Goal: Information Seeking & Learning: Learn about a topic

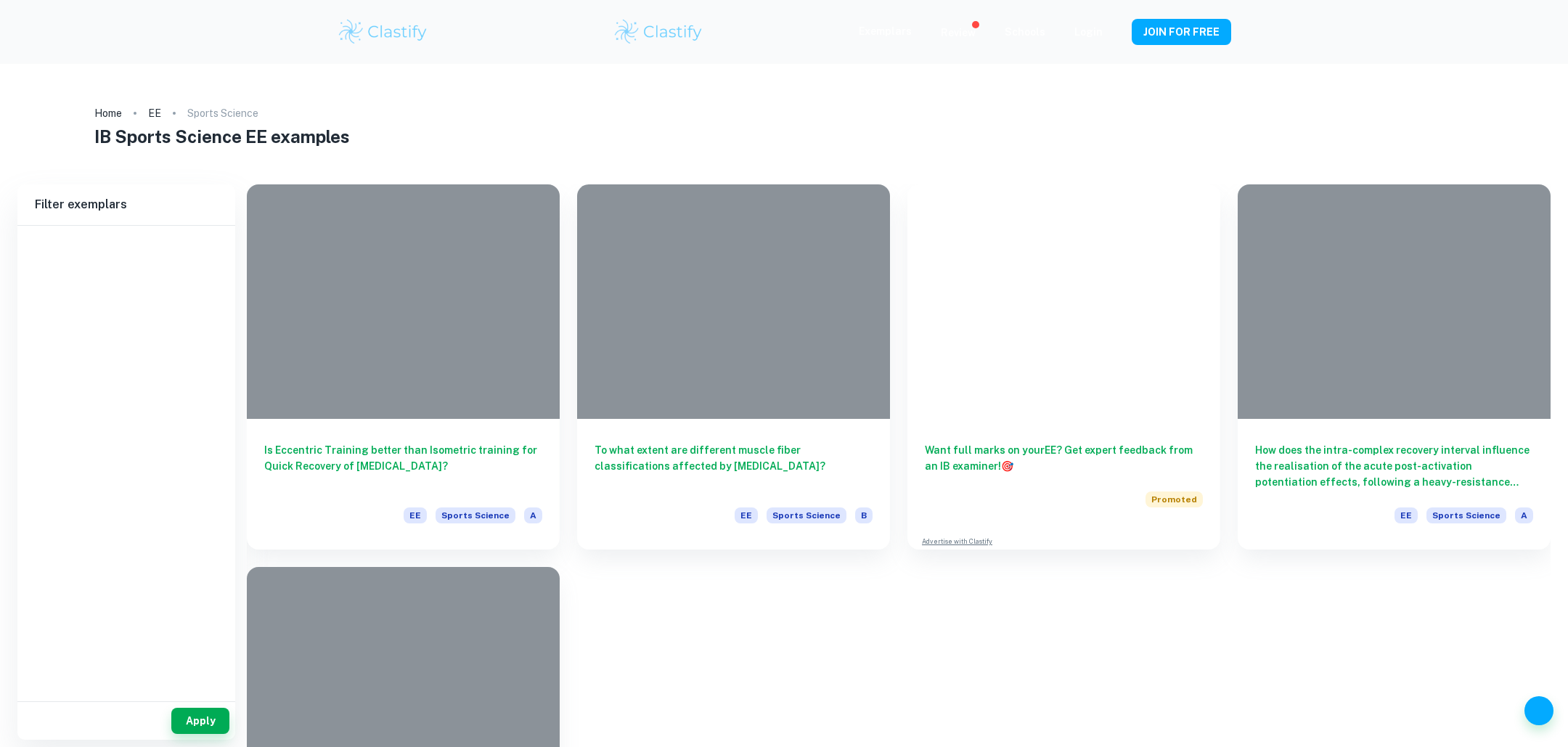
type input "Sports Science"
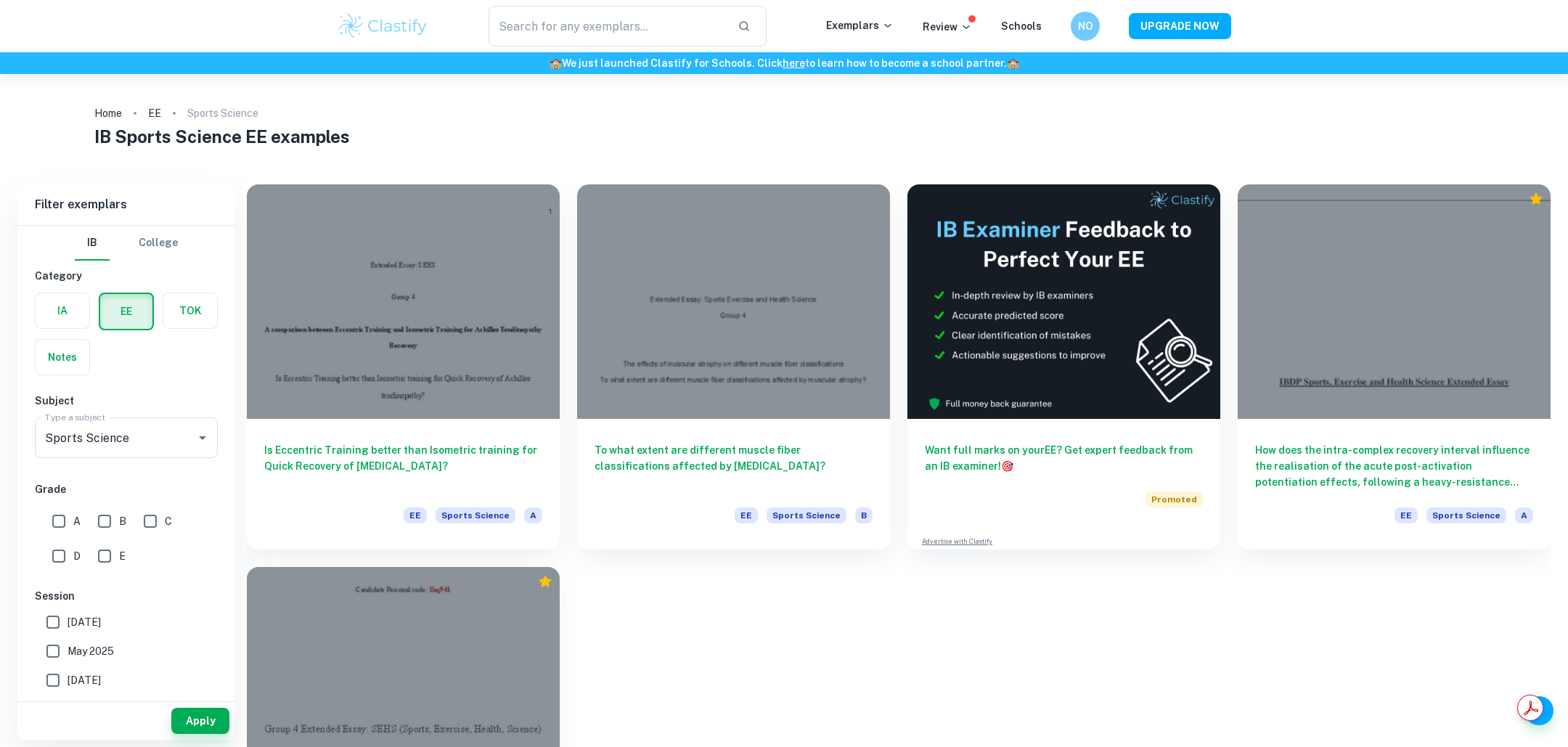
click at [1089, 21] on h6 "NO" at bounding box center [1085, 27] width 17 height 16
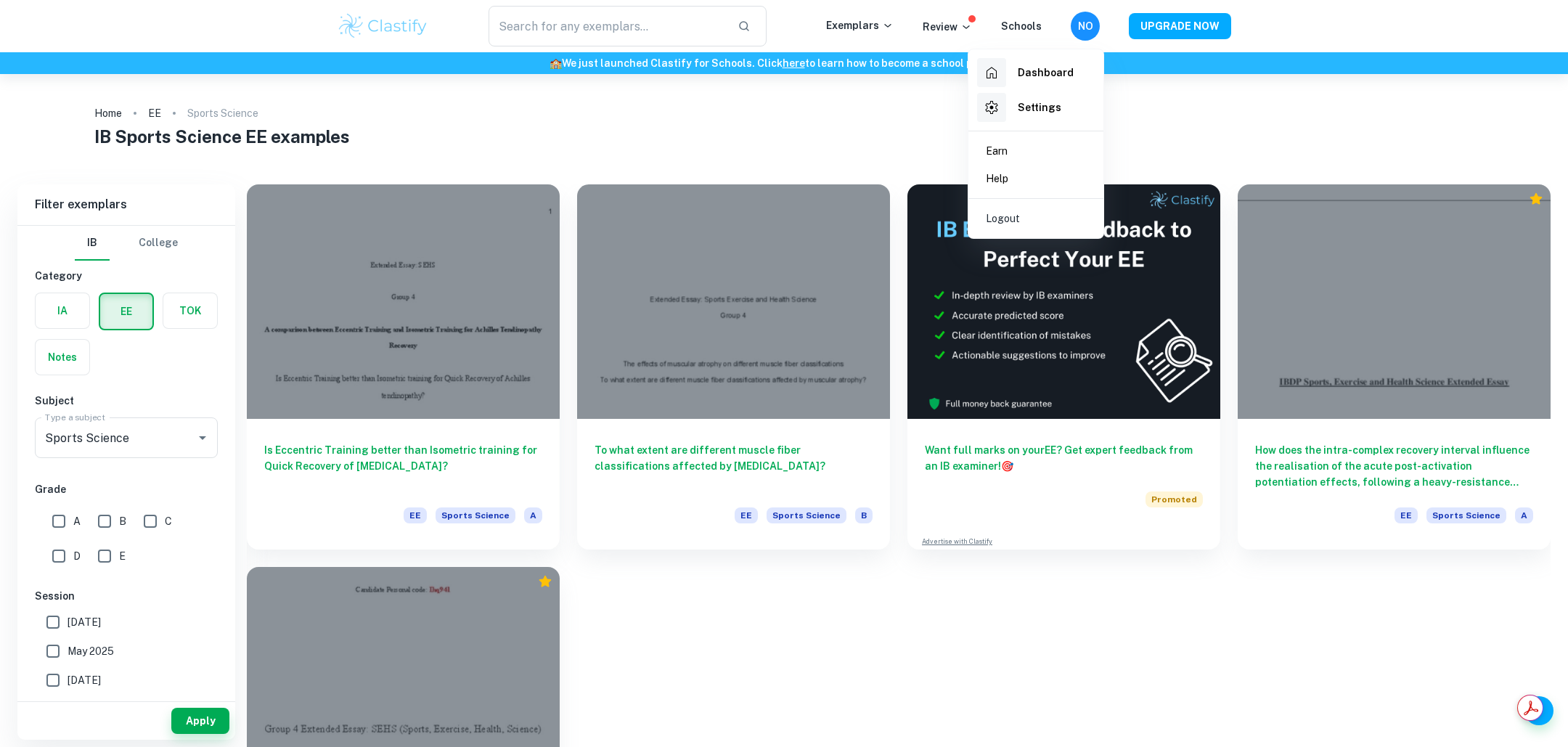
click at [1030, 72] on h6 "Dashboard" at bounding box center [1045, 73] width 56 height 16
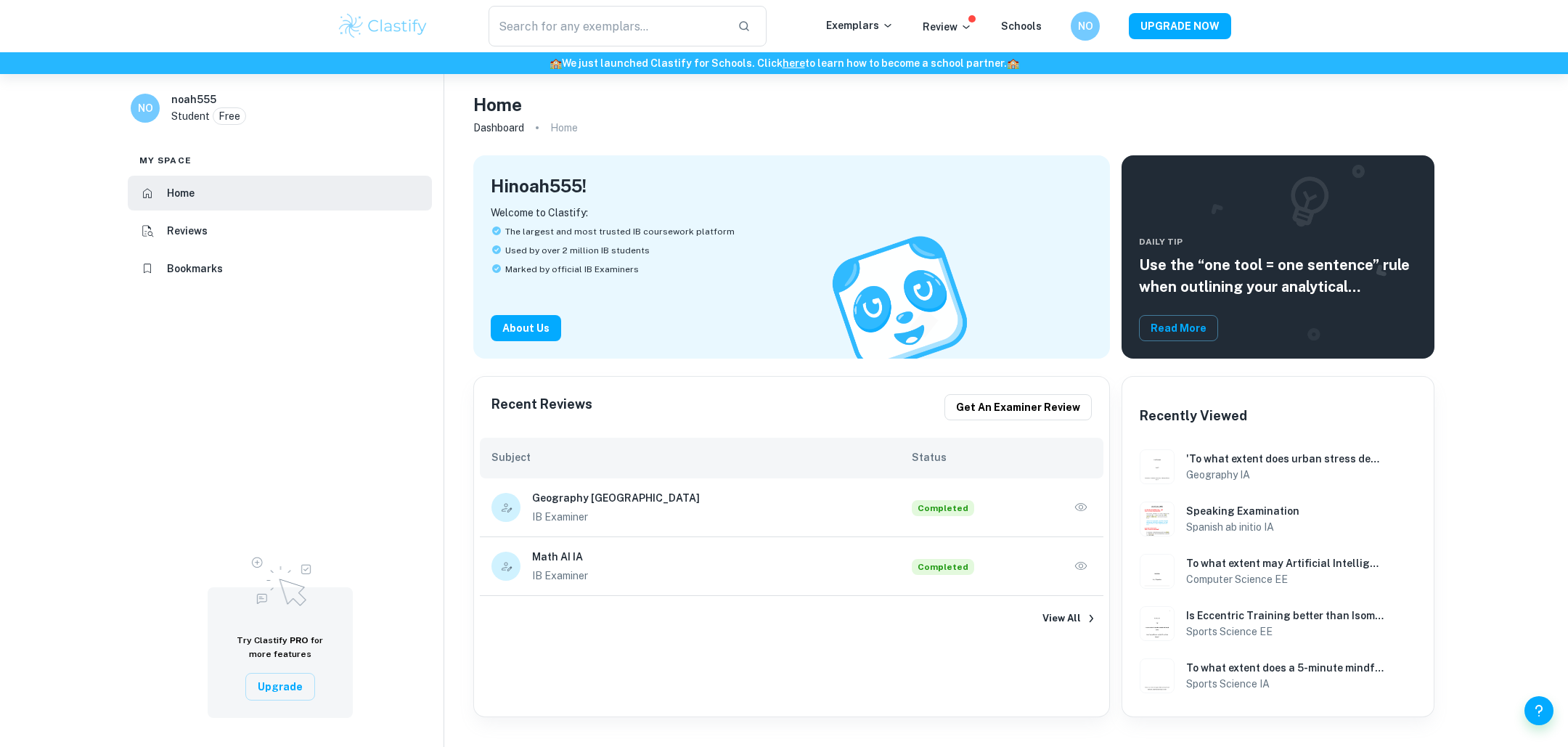
scroll to position [22, 0]
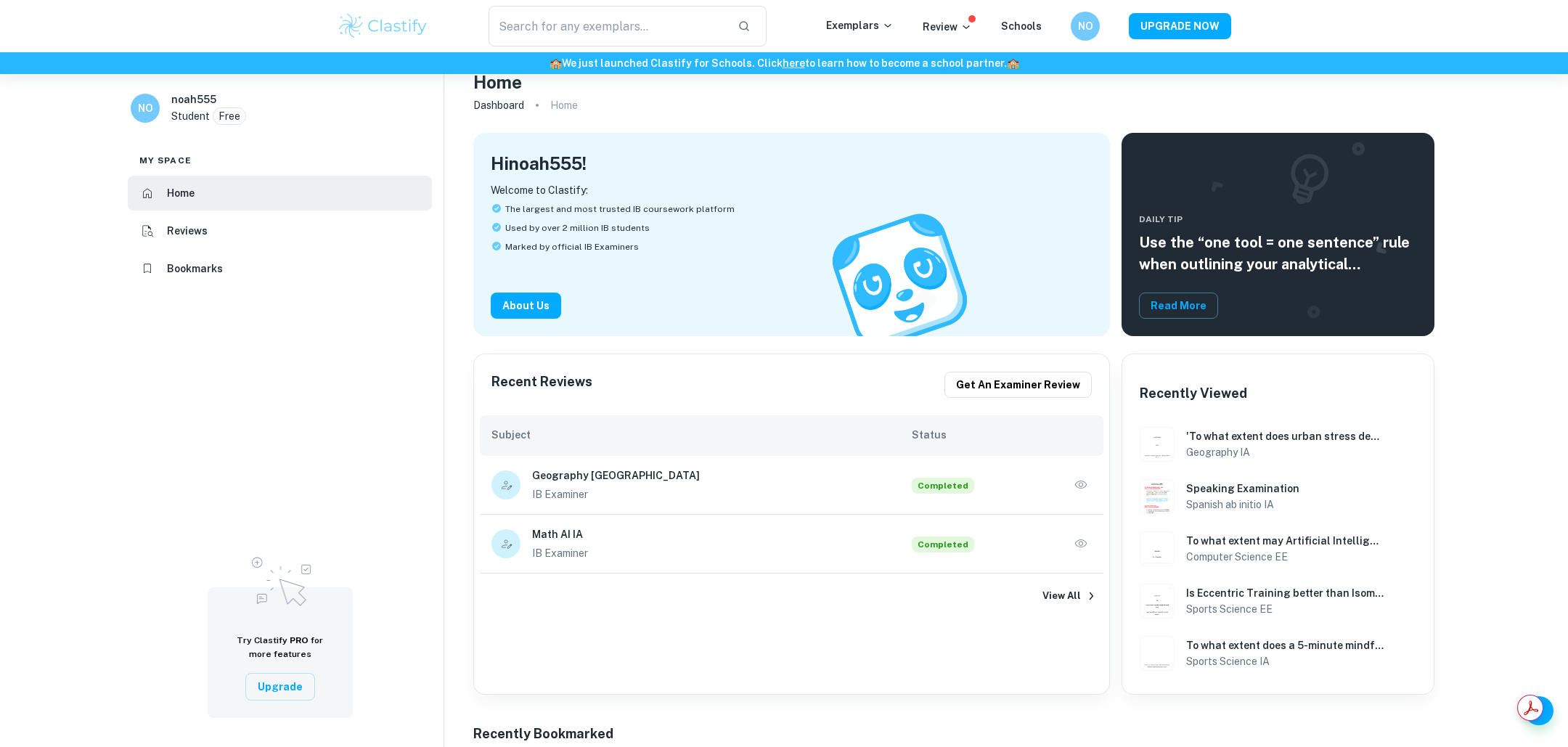
click at [585, 482] on h6 "Geography [GEOGRAPHIC_DATA]" at bounding box center [721, 475] width 380 height 16
click at [562, 471] on h6 "Geography [GEOGRAPHIC_DATA]" at bounding box center [721, 475] width 380 height 16
click at [1088, 483] on icon "button" at bounding box center [1080, 485] width 14 height 14
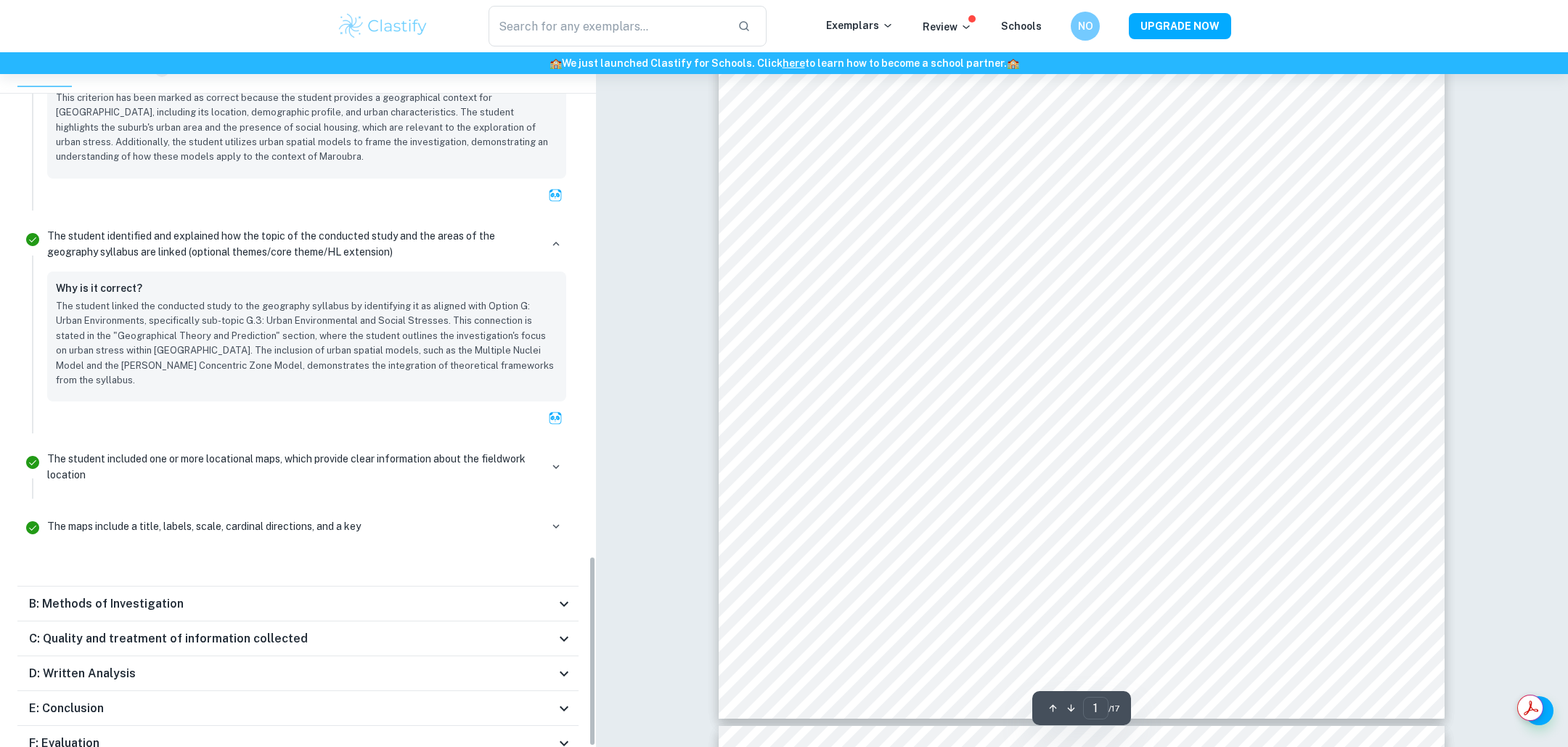
scroll to position [419, 0]
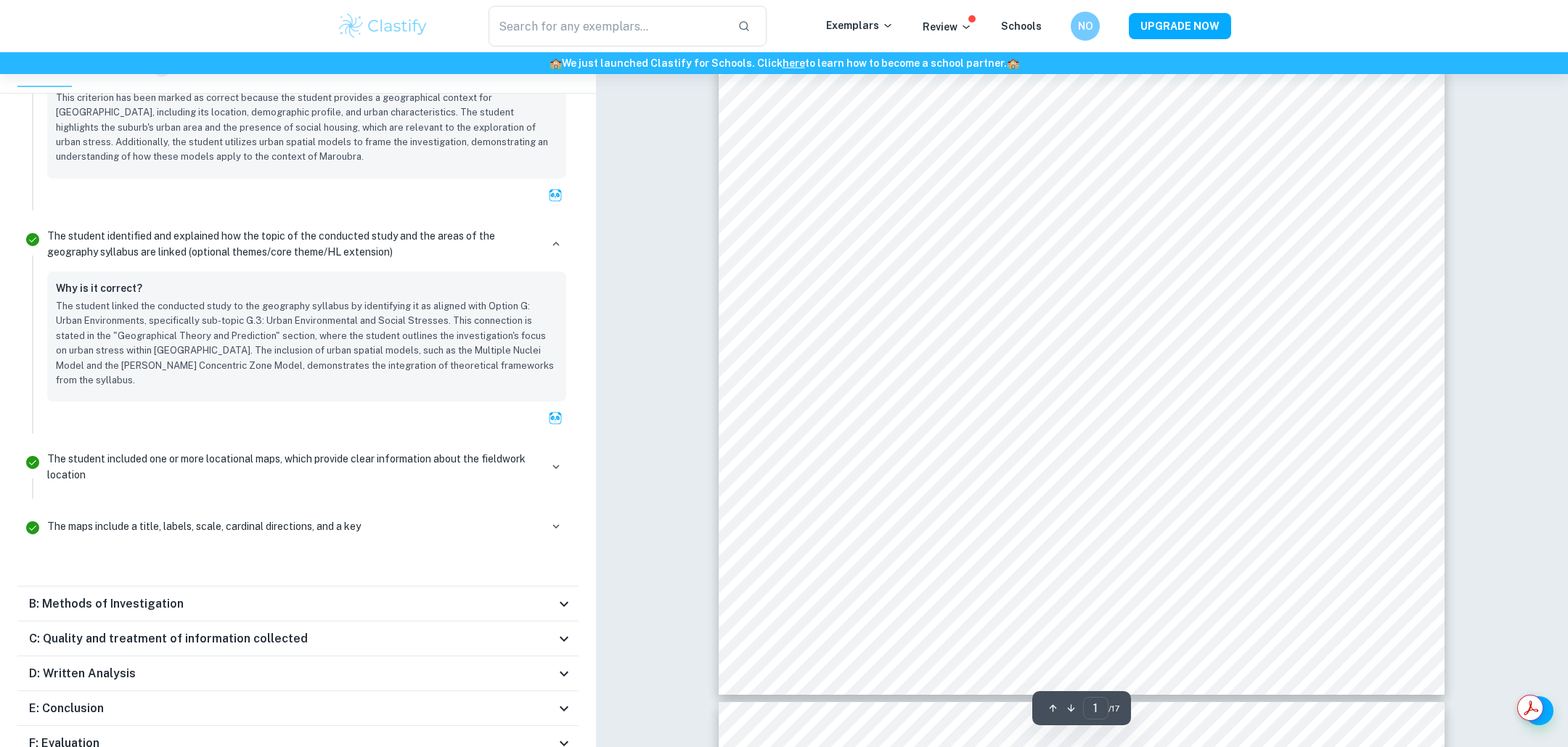
click at [381, 596] on div "B: Methods of Investigation" at bounding box center [292, 605] width 527 height 18
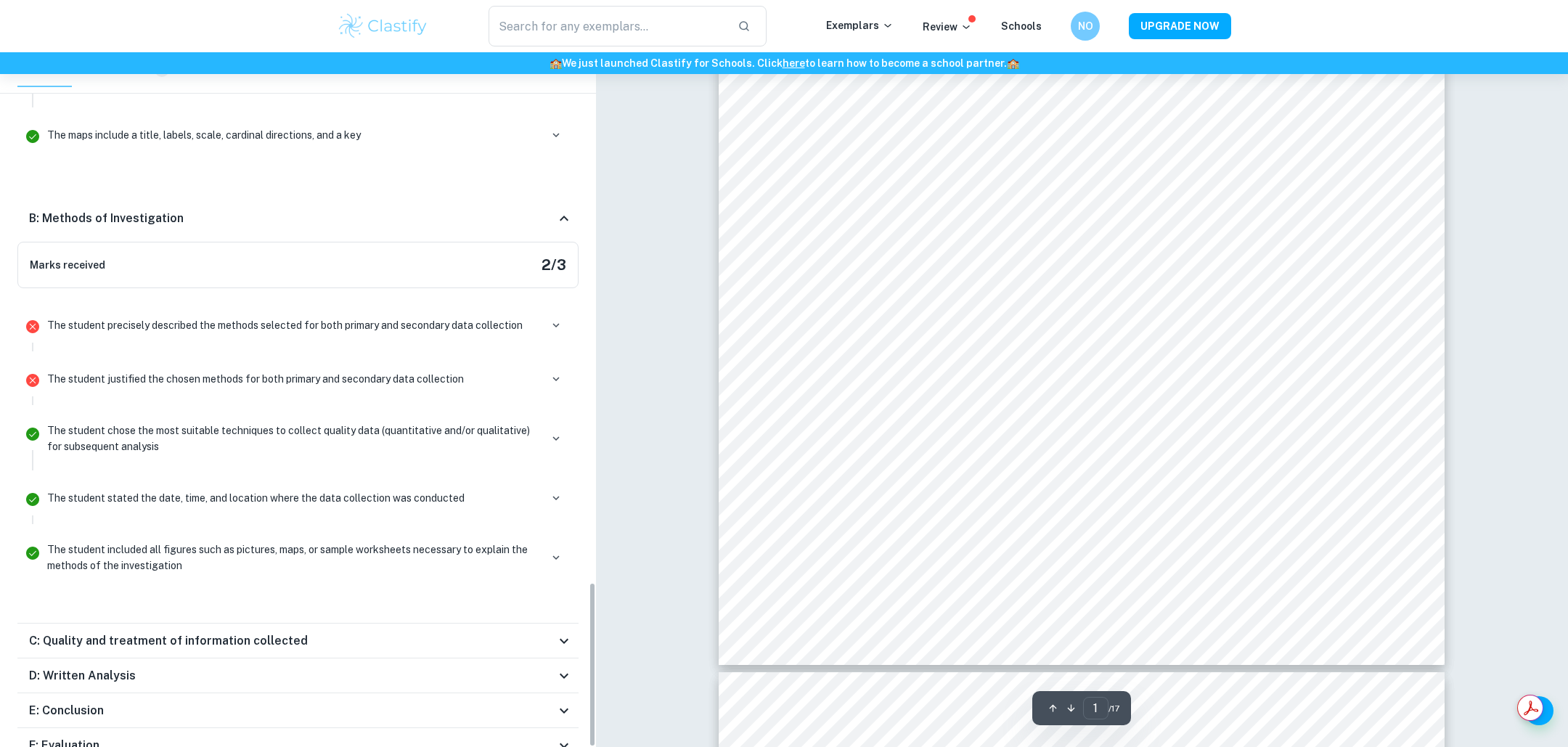
scroll to position [466, 0]
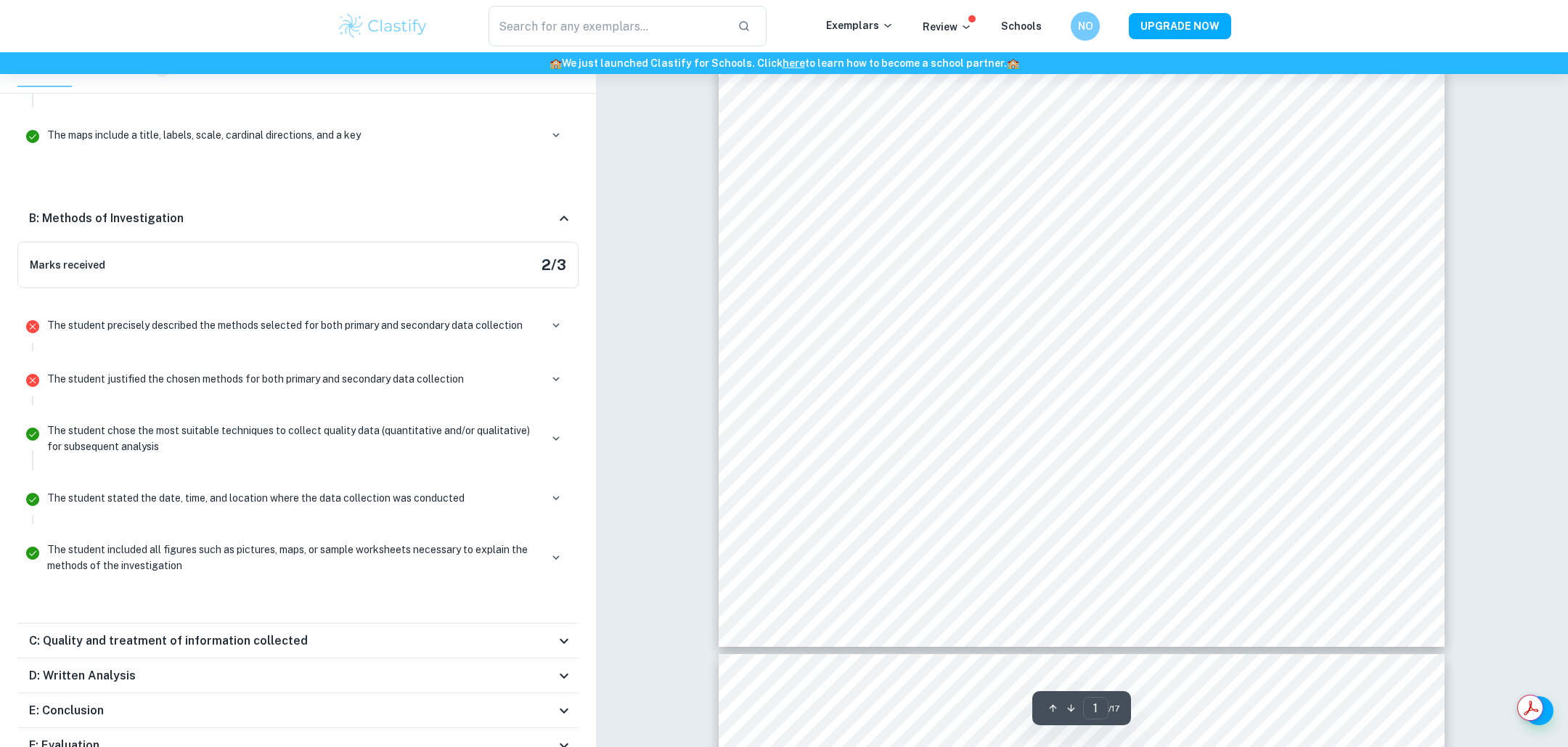
click at [380, 624] on div "C: Quality and treatment of information collected" at bounding box center [298, 641] width 561 height 35
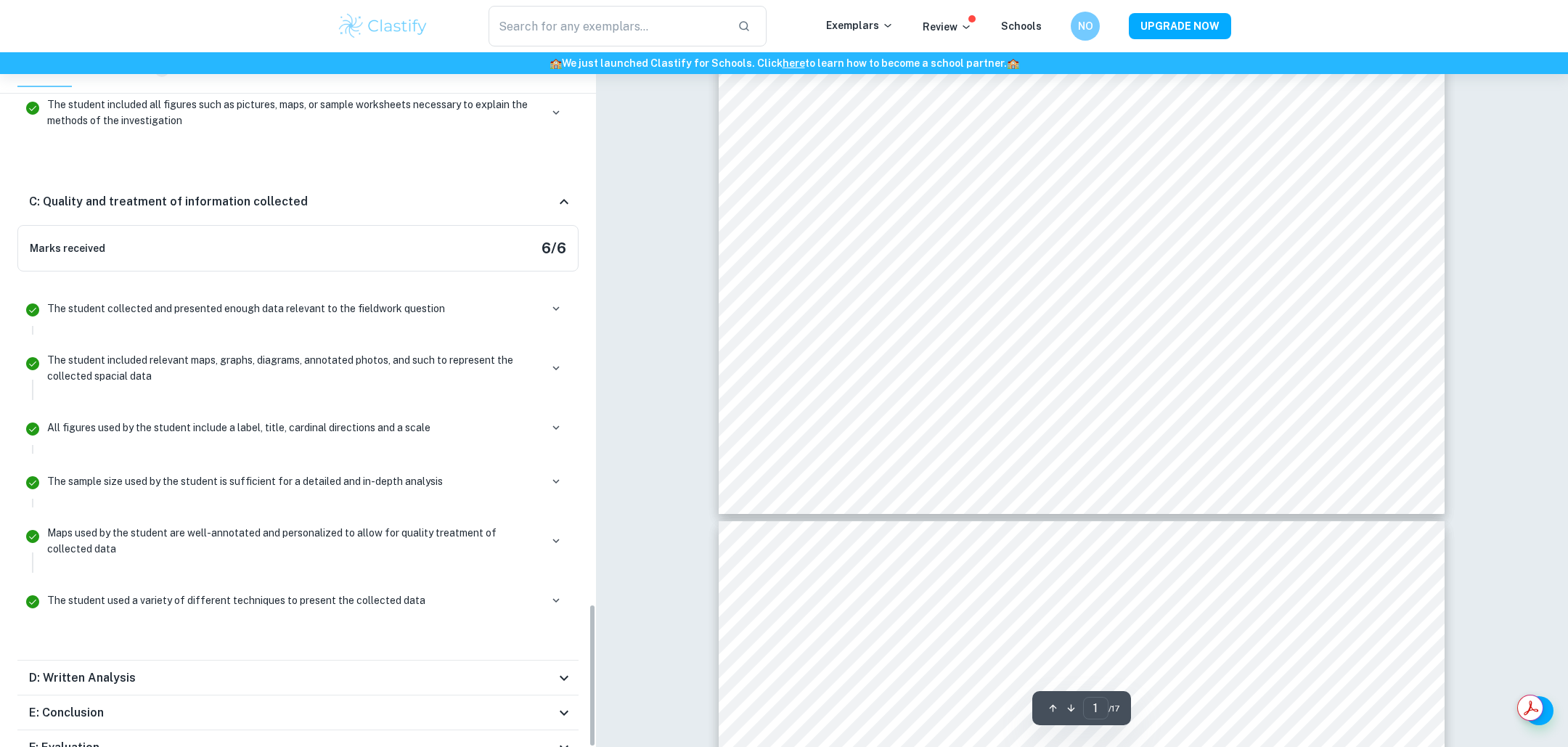
scroll to position [626, 0]
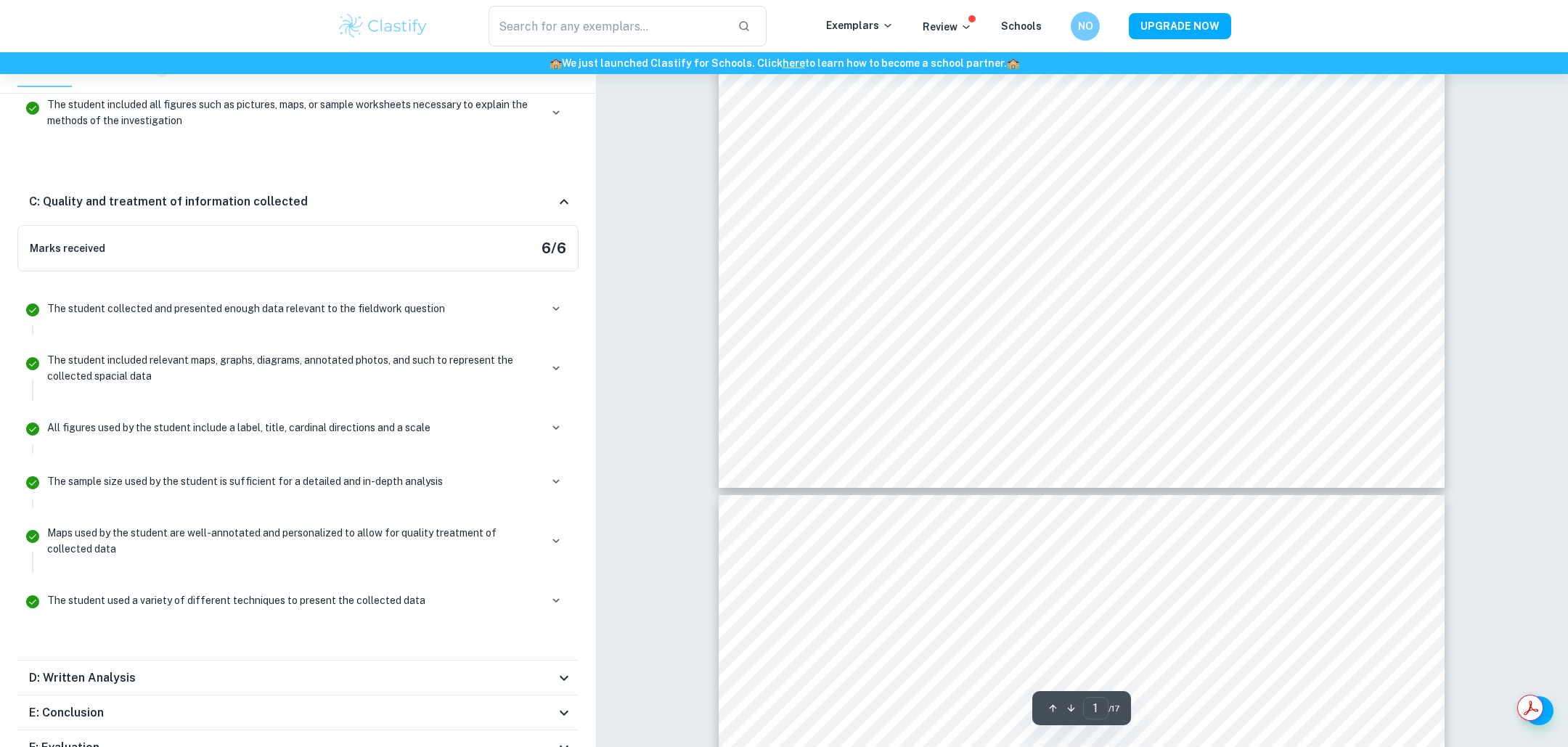
click at [123, 669] on h6 "D: Written Analysis" at bounding box center [82, 678] width 107 height 18
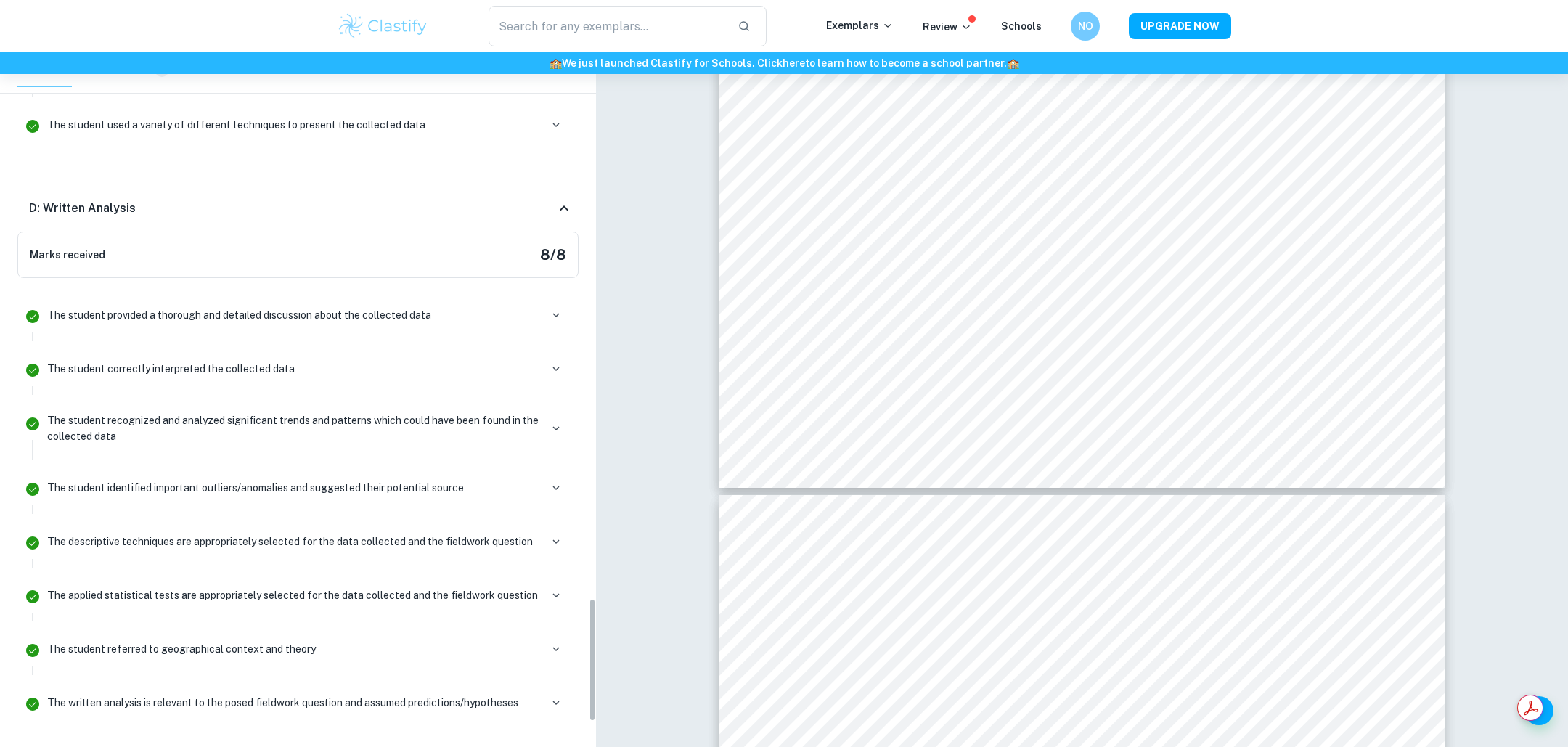
scroll to position [3208, 0]
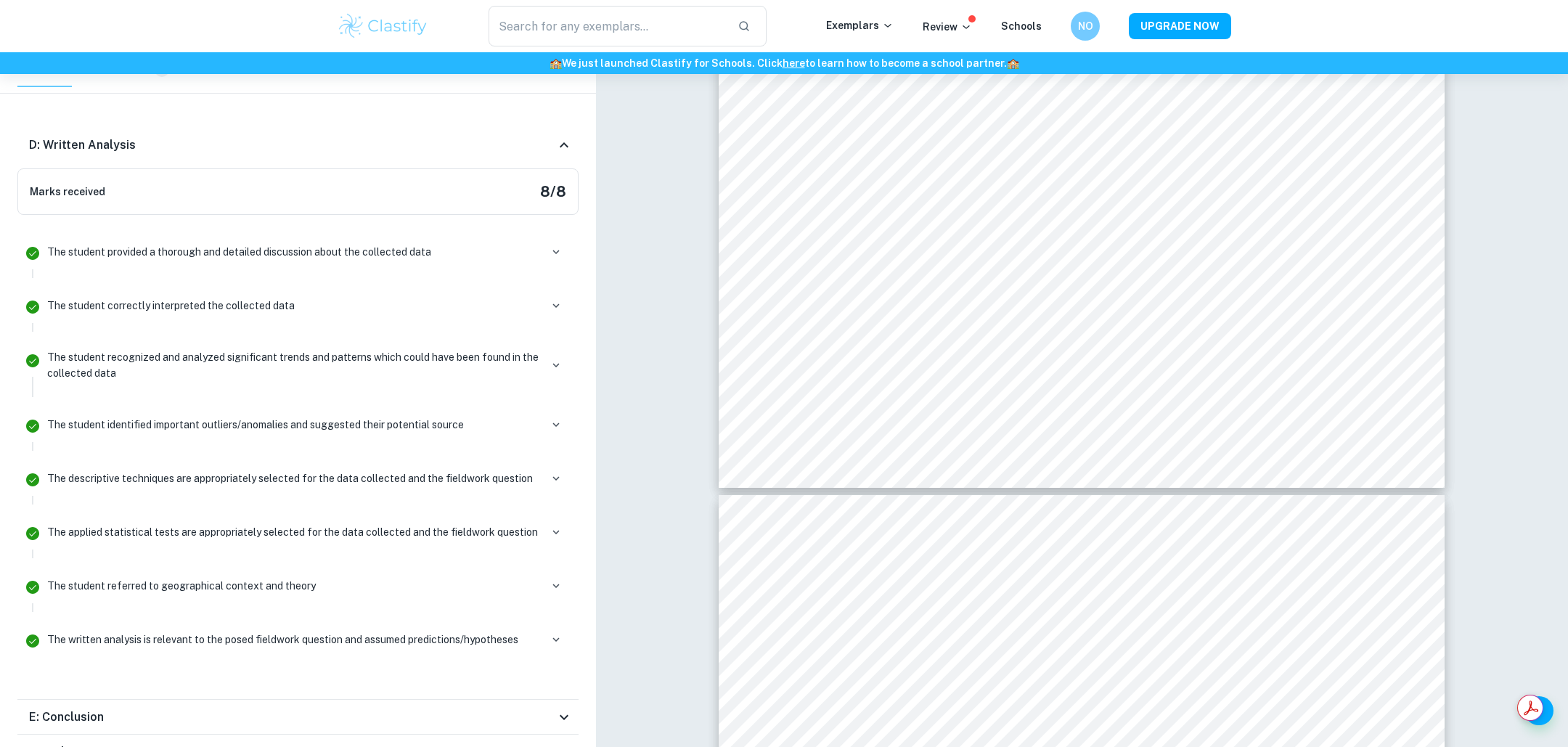
click at [127, 709] on div "E: Conclusion" at bounding box center [292, 718] width 527 height 18
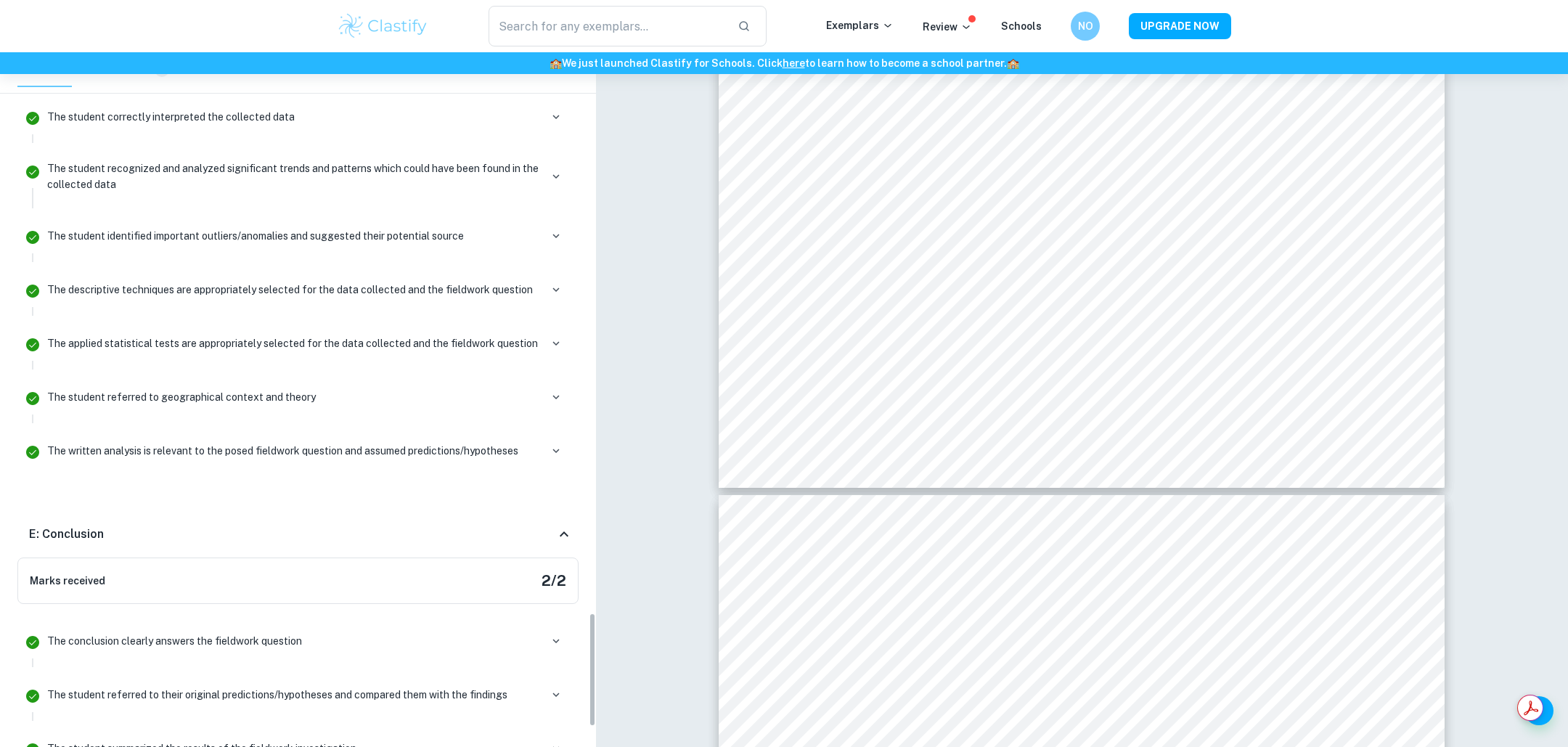
scroll to position [3523, 0]
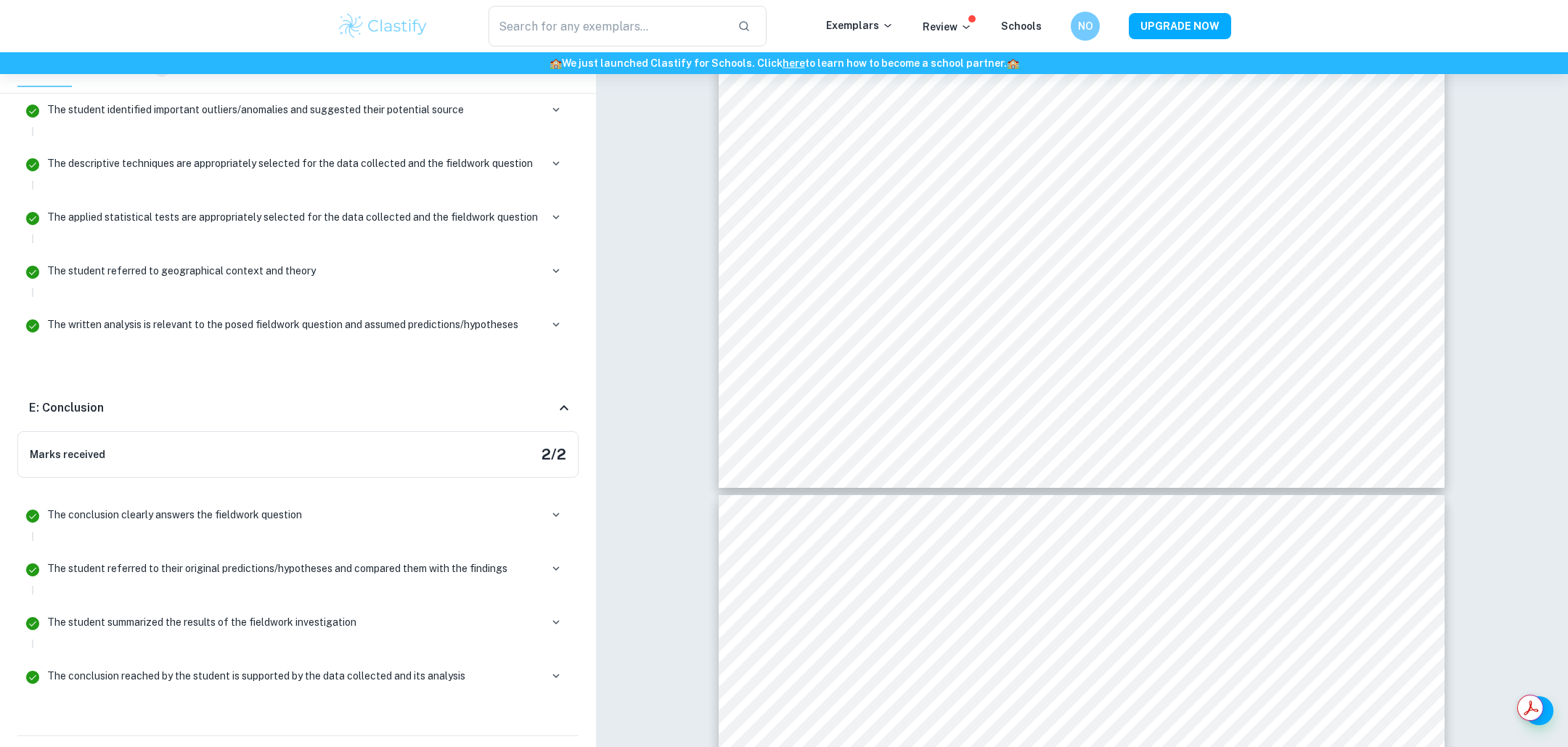
click at [163, 745] on div "F: Evaluation" at bounding box center [292, 754] width 527 height 18
